Goal: Task Accomplishment & Management: Use online tool/utility

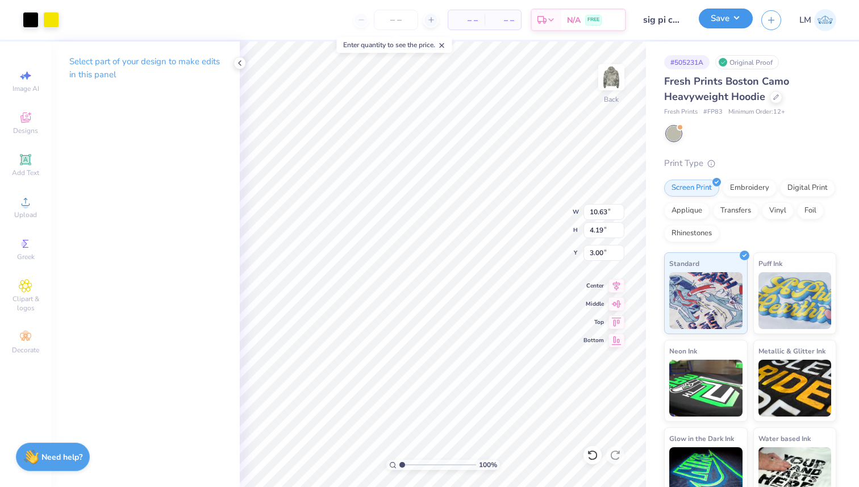
click at [714, 14] on button "Save" at bounding box center [725, 19] width 54 height 20
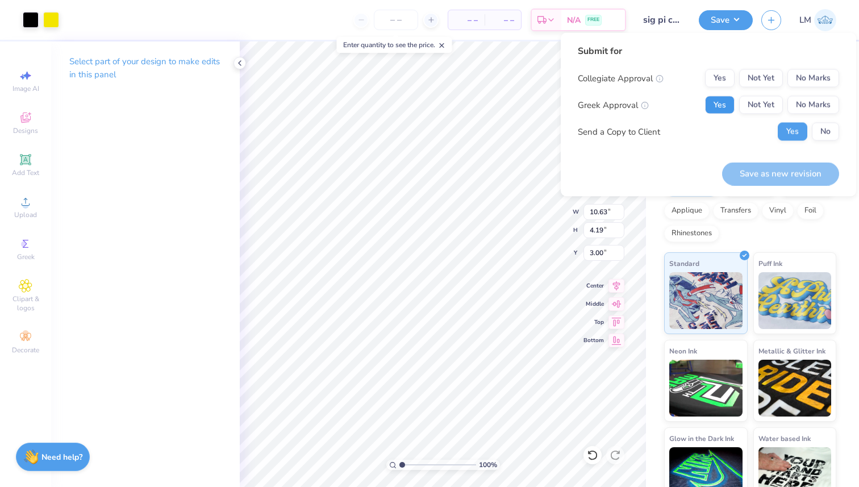
click at [717, 108] on button "Yes" at bounding box center [720, 105] width 30 height 18
click at [809, 132] on div "Yes No" at bounding box center [807, 132] width 61 height 18
click at [817, 132] on button "No" at bounding box center [824, 132] width 27 height 18
click at [780, 165] on div "Save as new revision" at bounding box center [780, 173] width 117 height 23
